Goal: Task Accomplishment & Management: Manage account settings

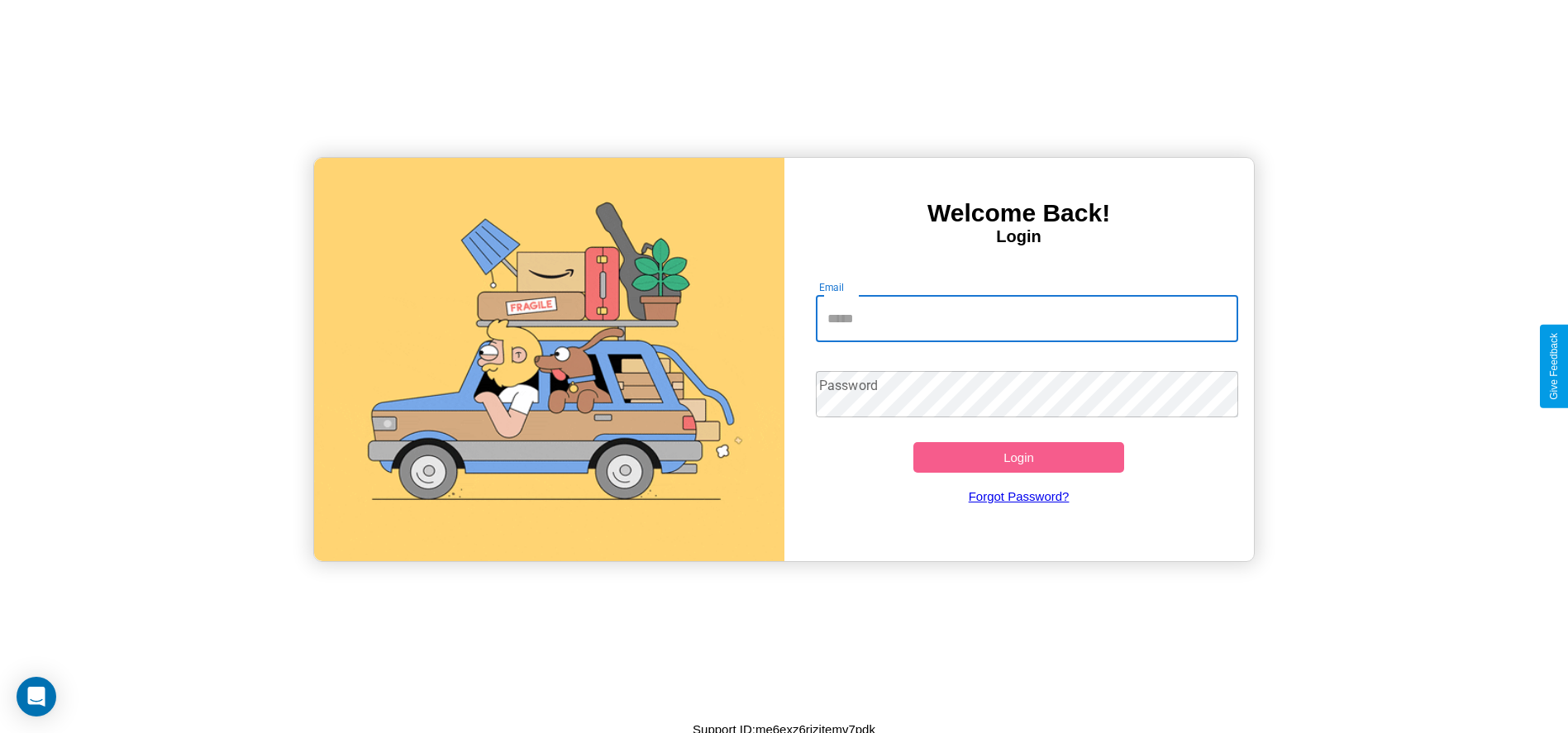
click at [1026, 318] on input "Email" at bounding box center [1027, 319] width 423 height 47
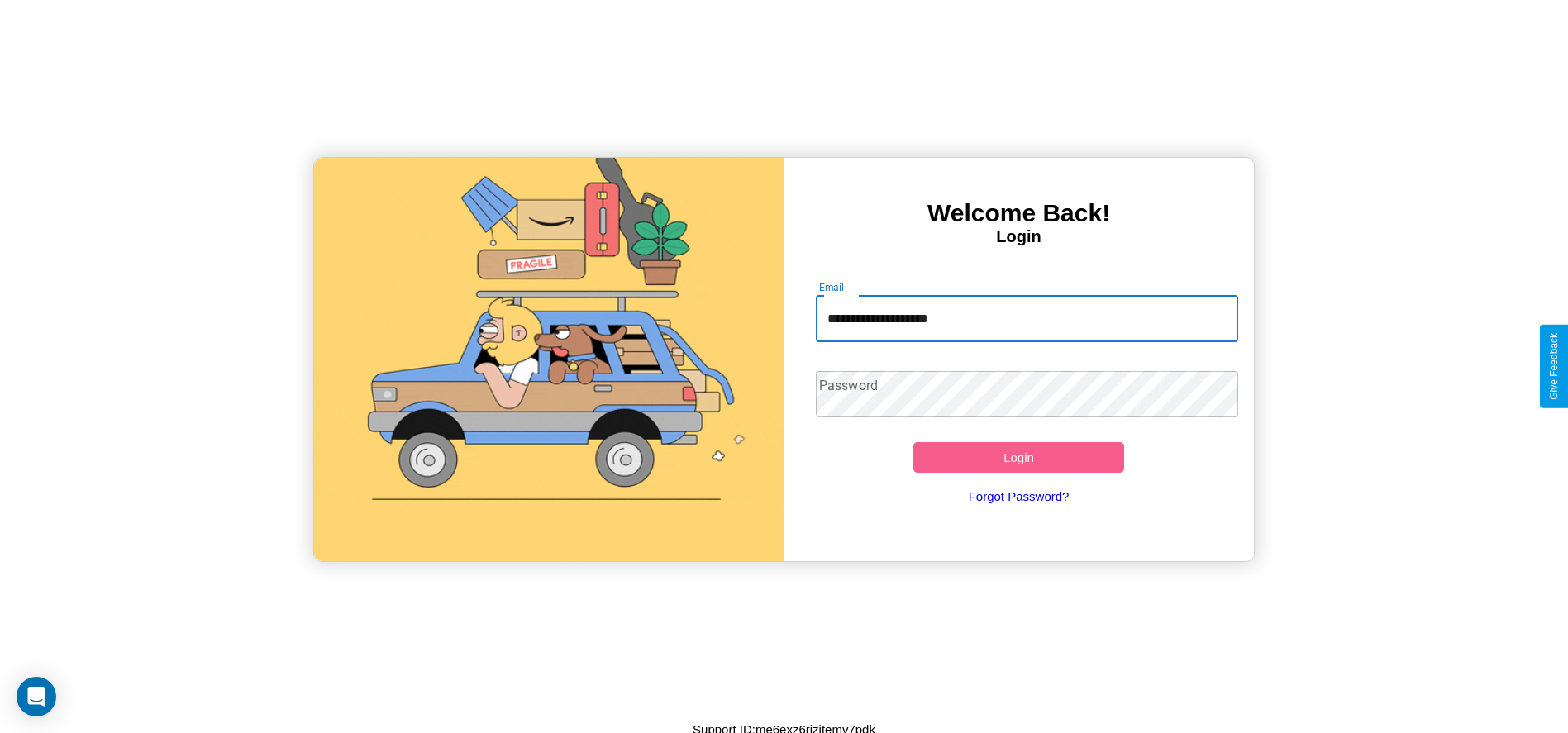
type input "**********"
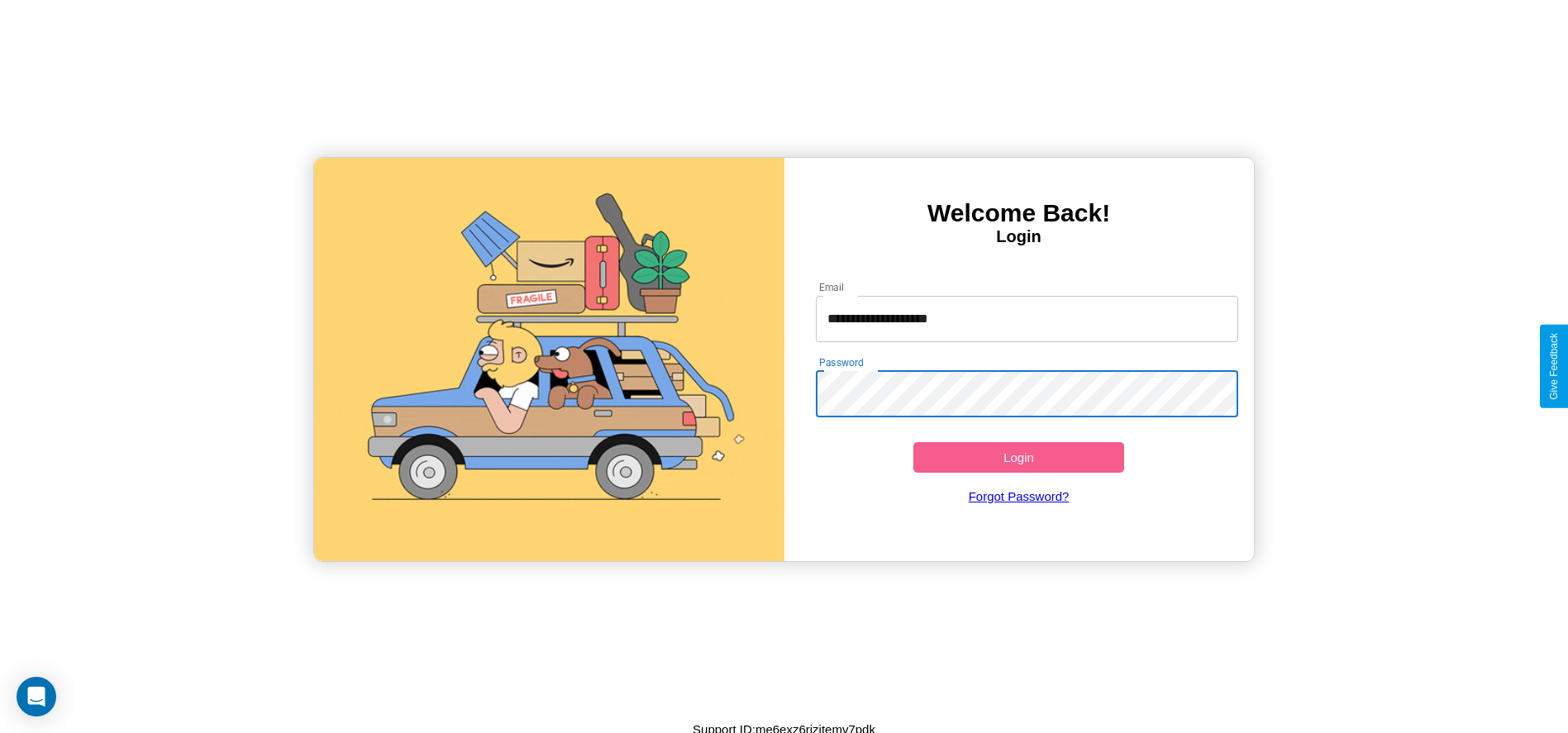
click at [1019, 456] on button "Login" at bounding box center [1019, 457] width 211 height 31
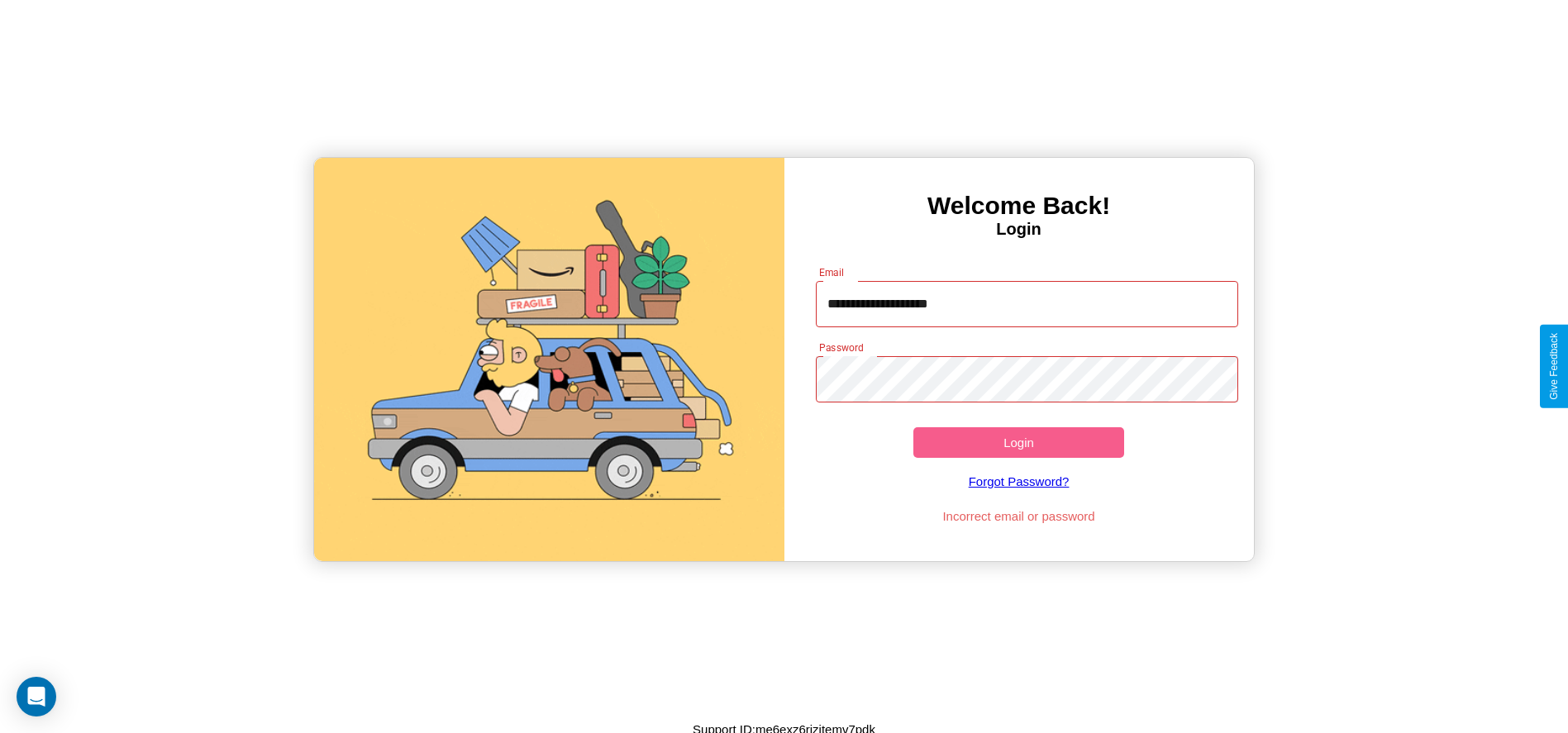
click at [1019, 442] on button "Login" at bounding box center [1019, 442] width 211 height 31
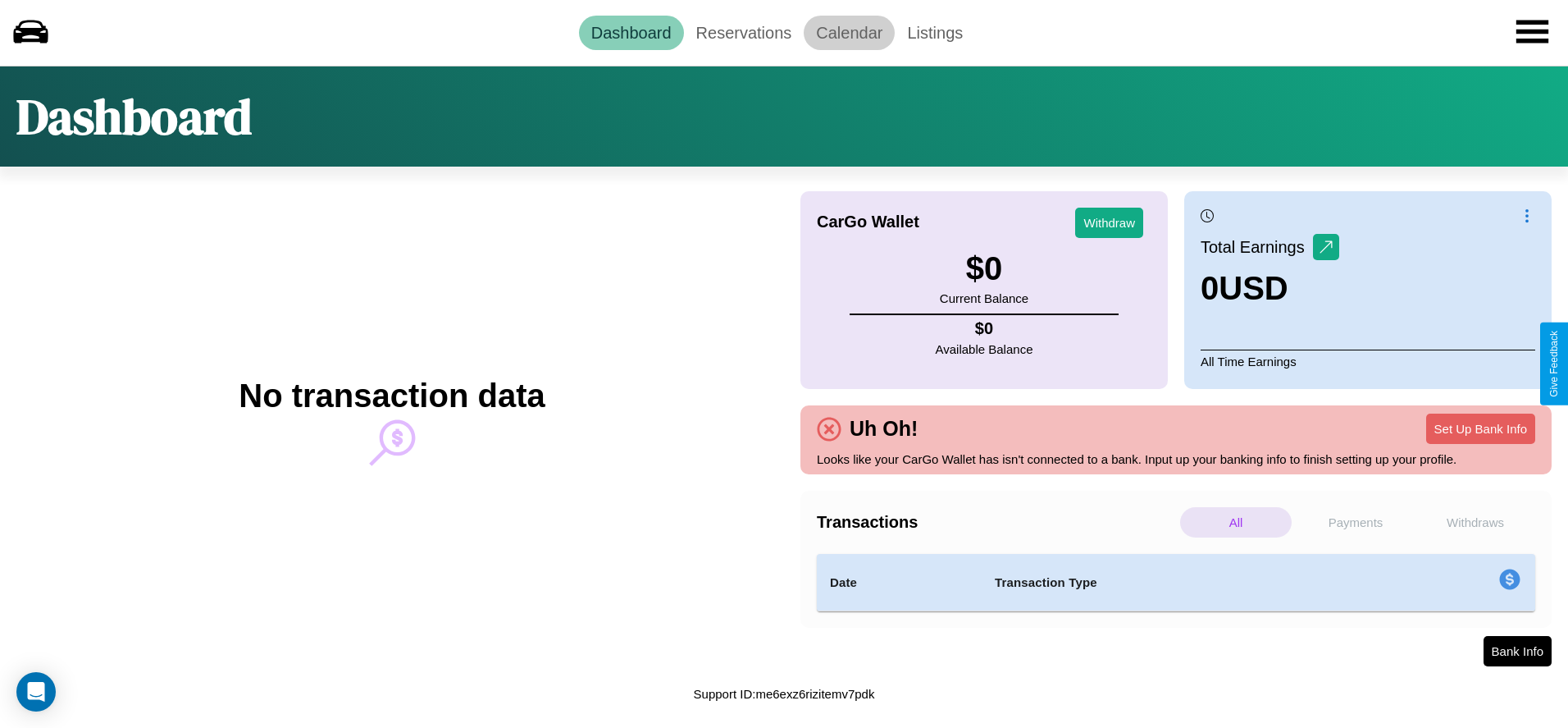
click at [849, 32] on link "Calendar" at bounding box center [849, 33] width 91 height 35
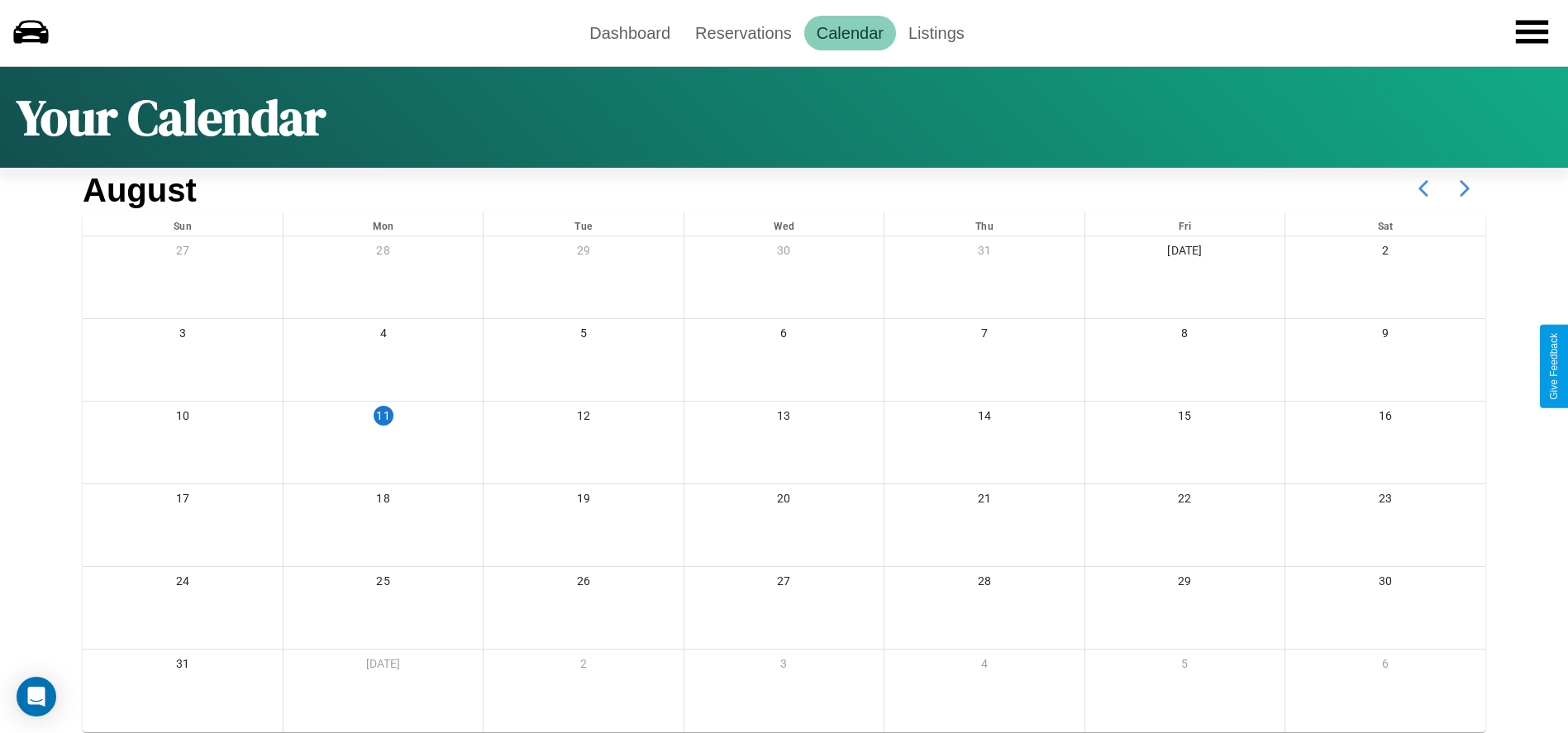
click at [1464, 188] on icon at bounding box center [1464, 188] width 42 height 42
click at [743, 32] on link "Reservations" at bounding box center [743, 33] width 121 height 35
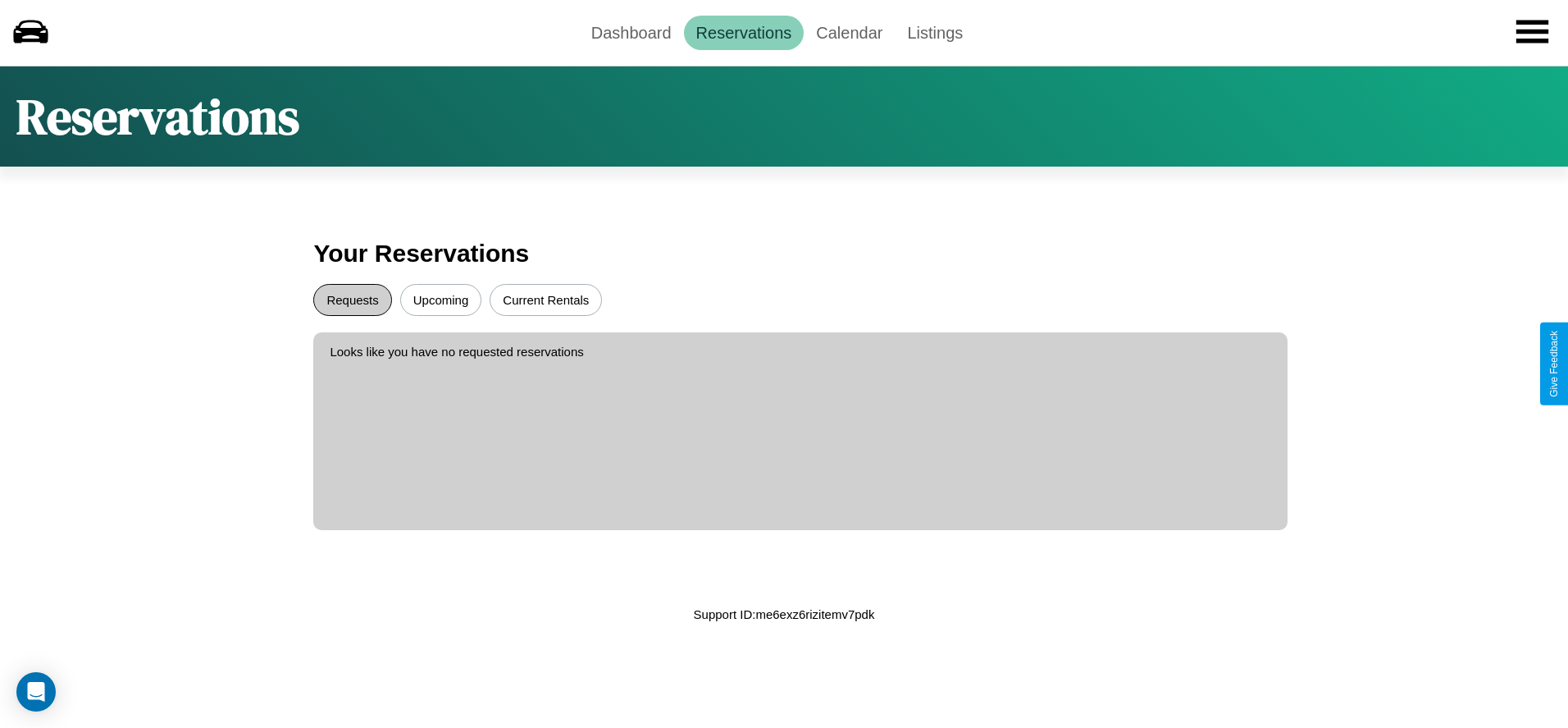
click at [353, 299] on button "Requests" at bounding box center [352, 300] width 78 height 32
click at [440, 299] on button "Upcoming" at bounding box center [440, 300] width 82 height 32
click at [631, 32] on link "Dashboard" at bounding box center [631, 33] width 105 height 35
